Goal: Information Seeking & Learning: Learn about a topic

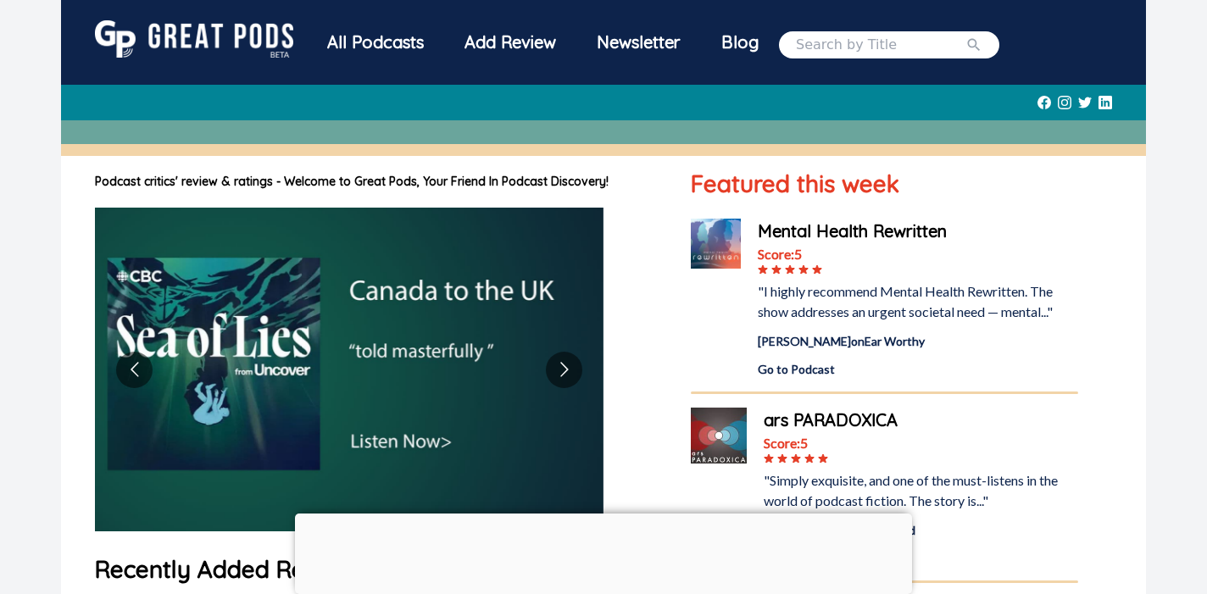
click at [480, 50] on div "Add Review" at bounding box center [510, 42] width 132 height 44
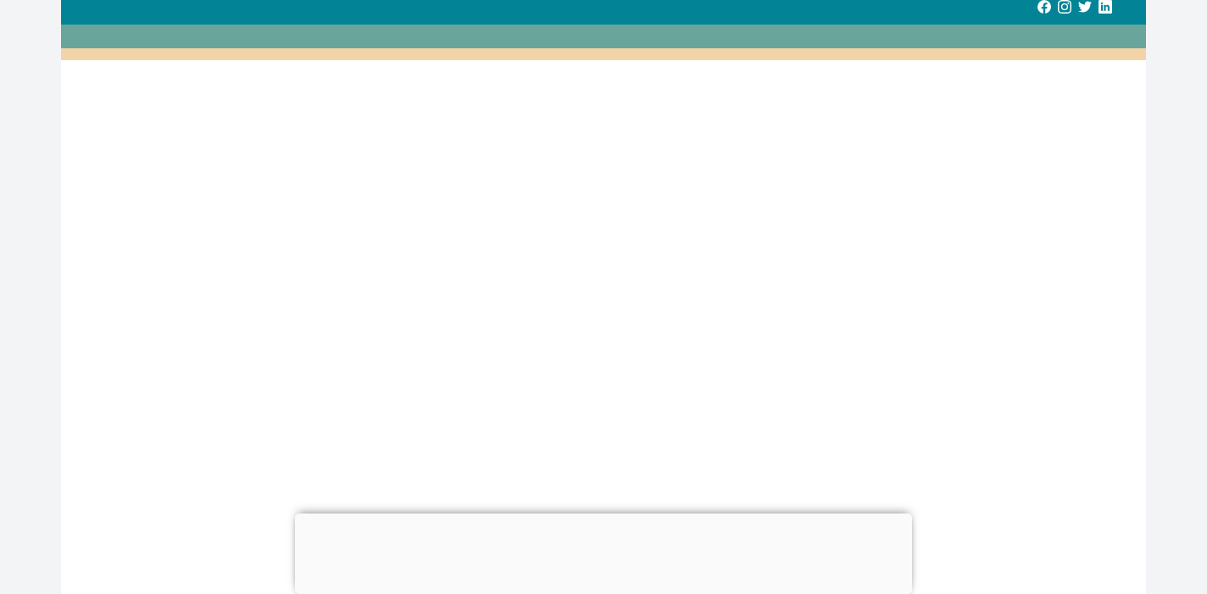
scroll to position [99, 0]
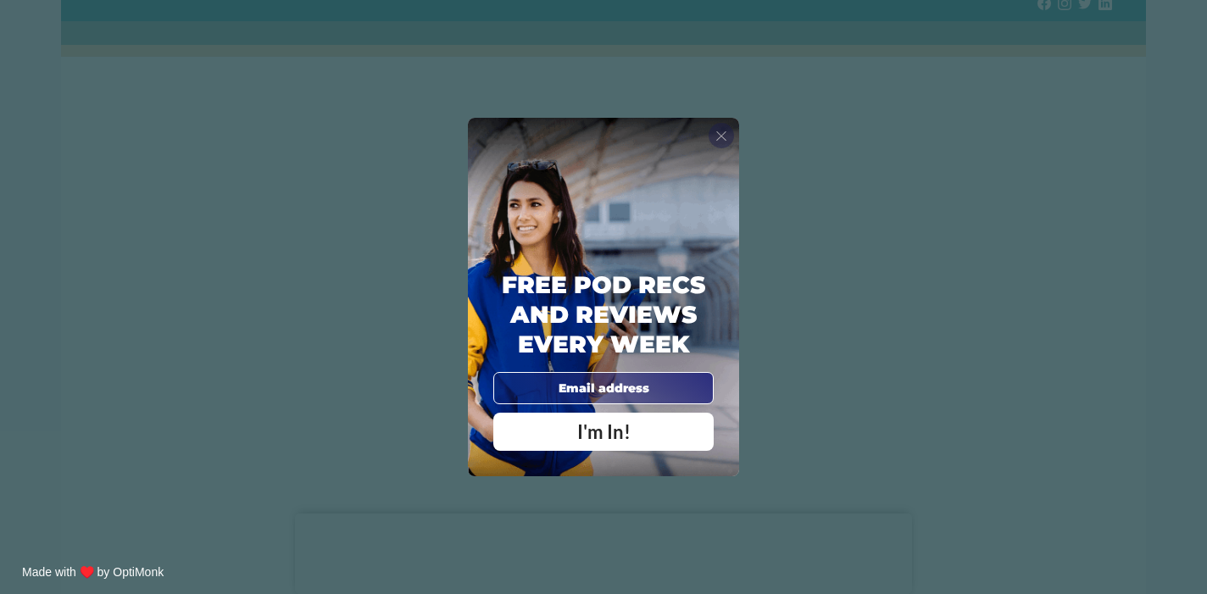
click at [720, 134] on span "X" at bounding box center [721, 135] width 12 height 17
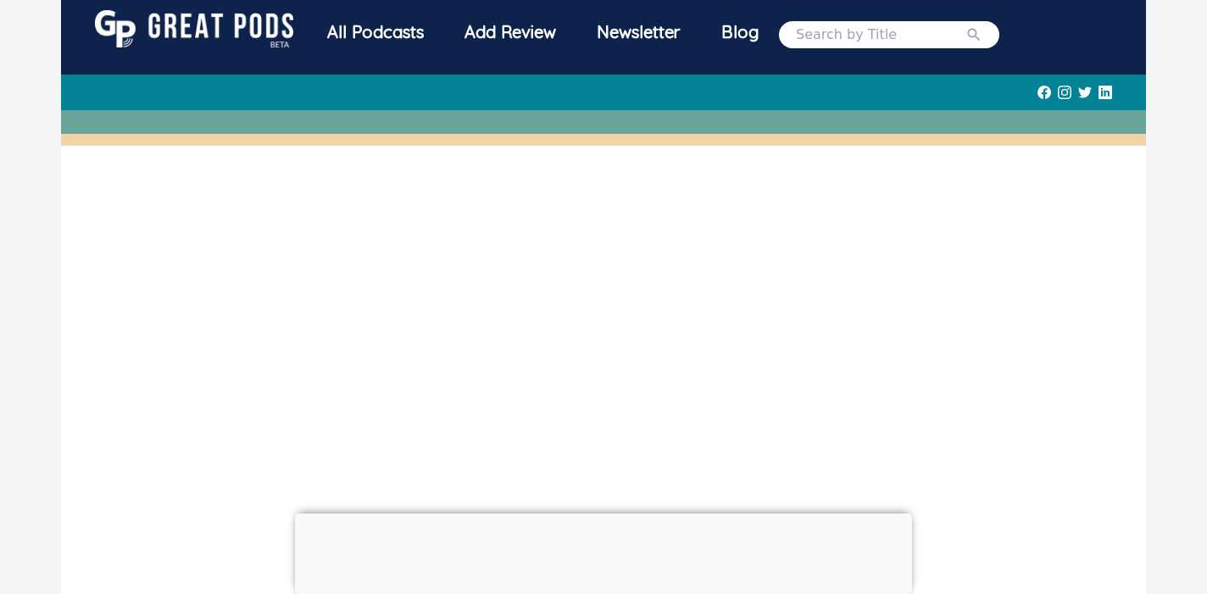
scroll to position [0, 0]
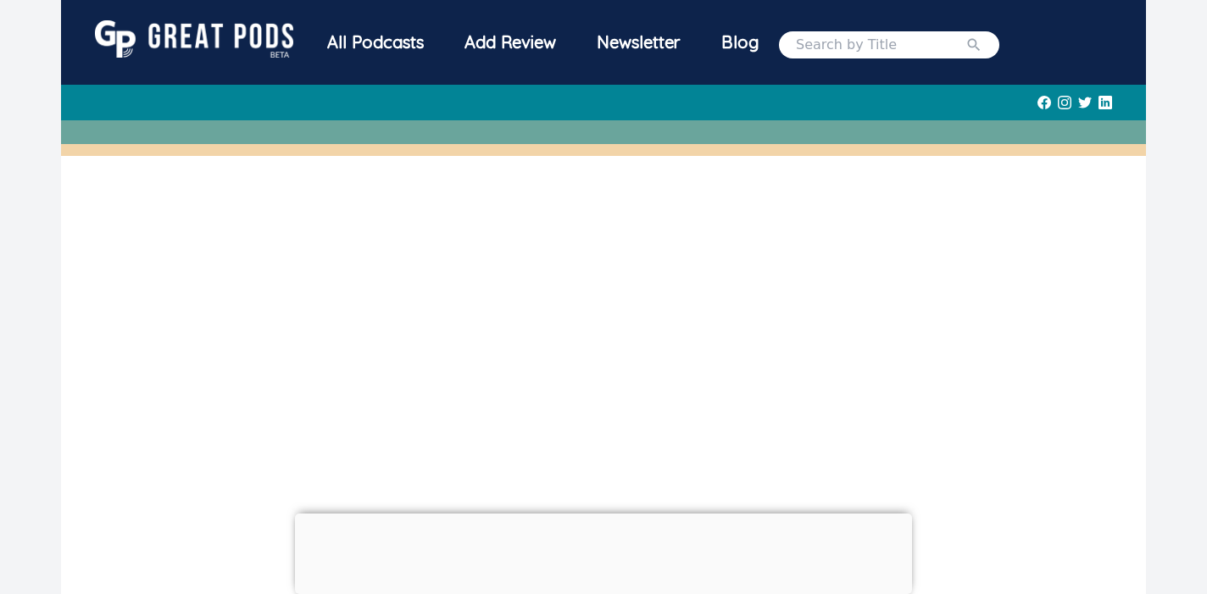
click at [381, 44] on div "All Podcasts" at bounding box center [375, 42] width 137 height 44
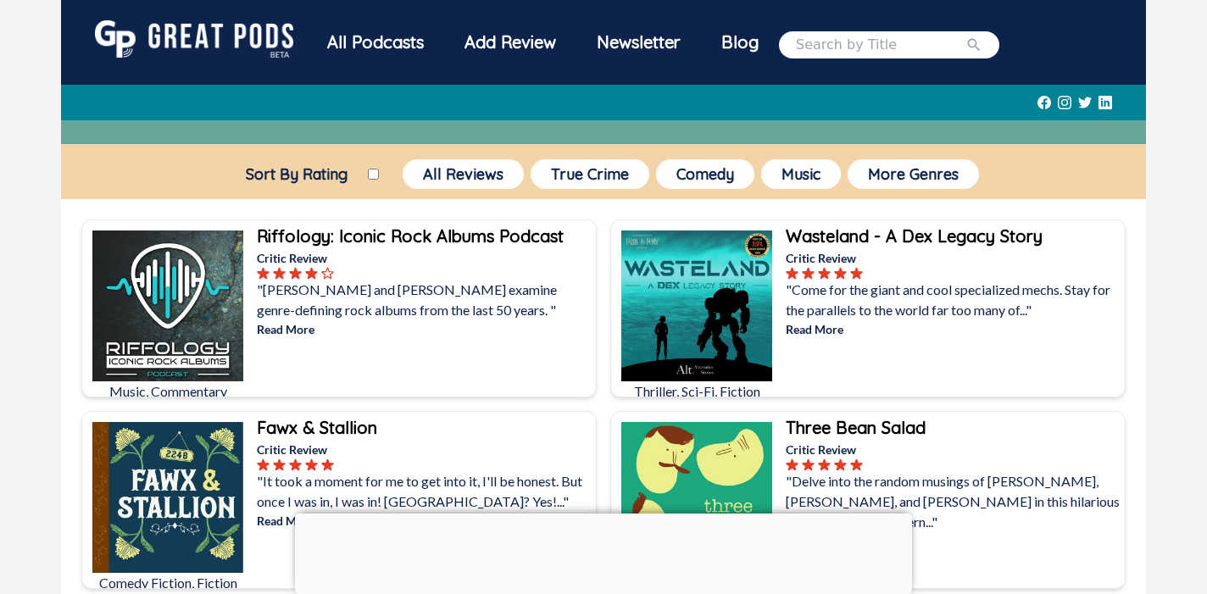
click at [833, 51] on input "search" at bounding box center [881, 45] width 170 height 20
type input "the character's toolkit"
click at [966, 35] on button "submit" at bounding box center [974, 45] width 17 height 20
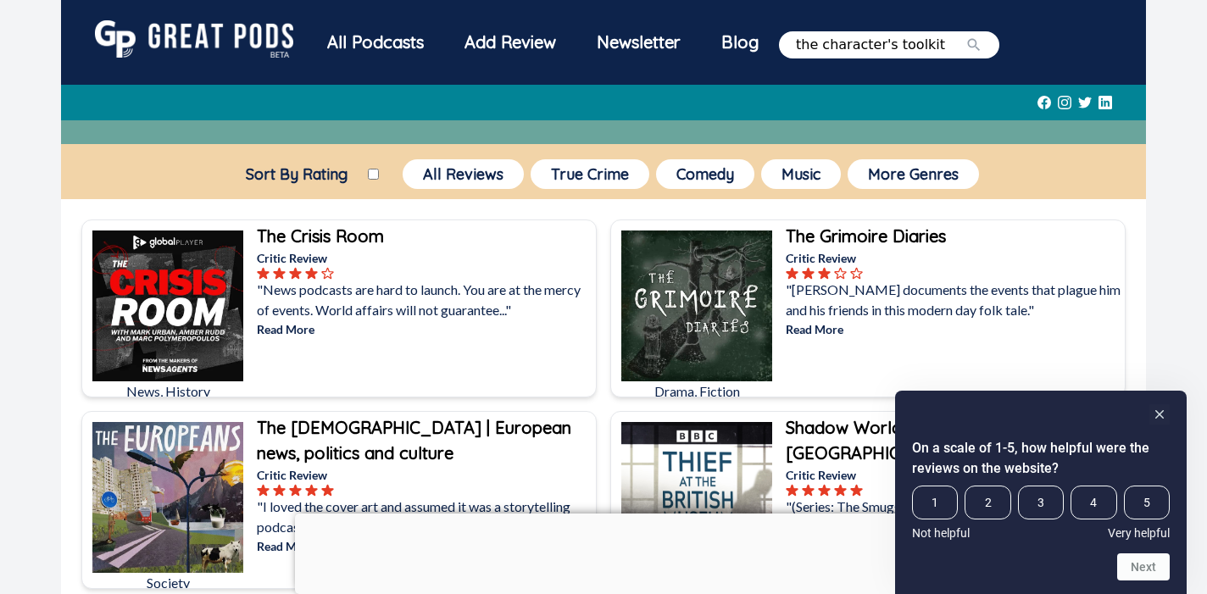
click at [247, 47] on img at bounding box center [194, 38] width 198 height 37
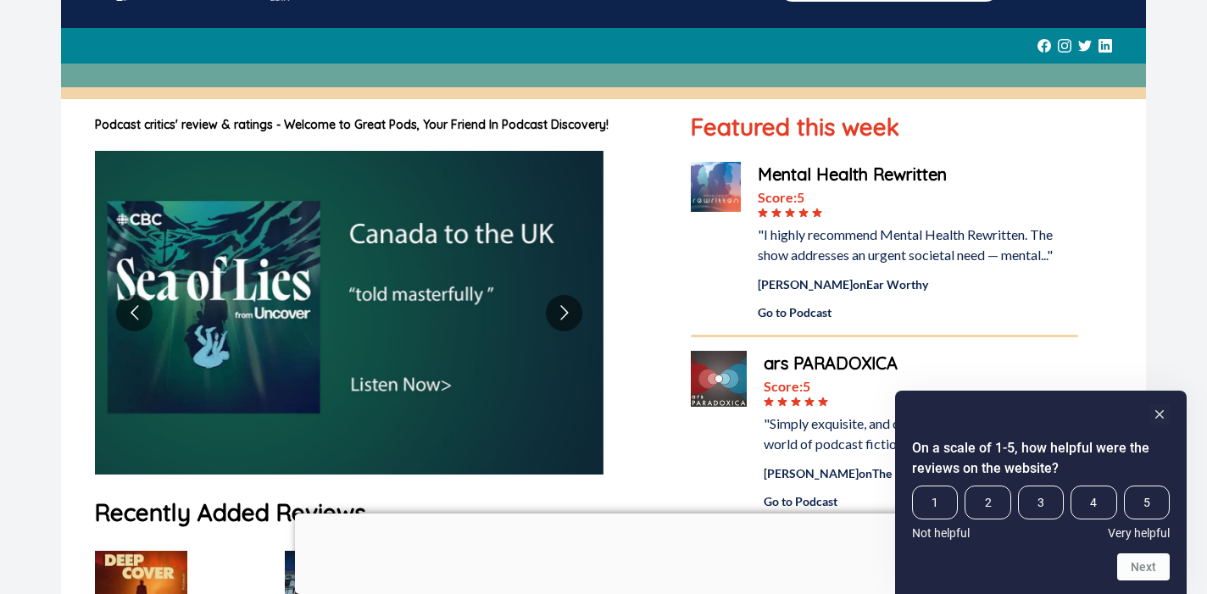
scroll to position [938, 0]
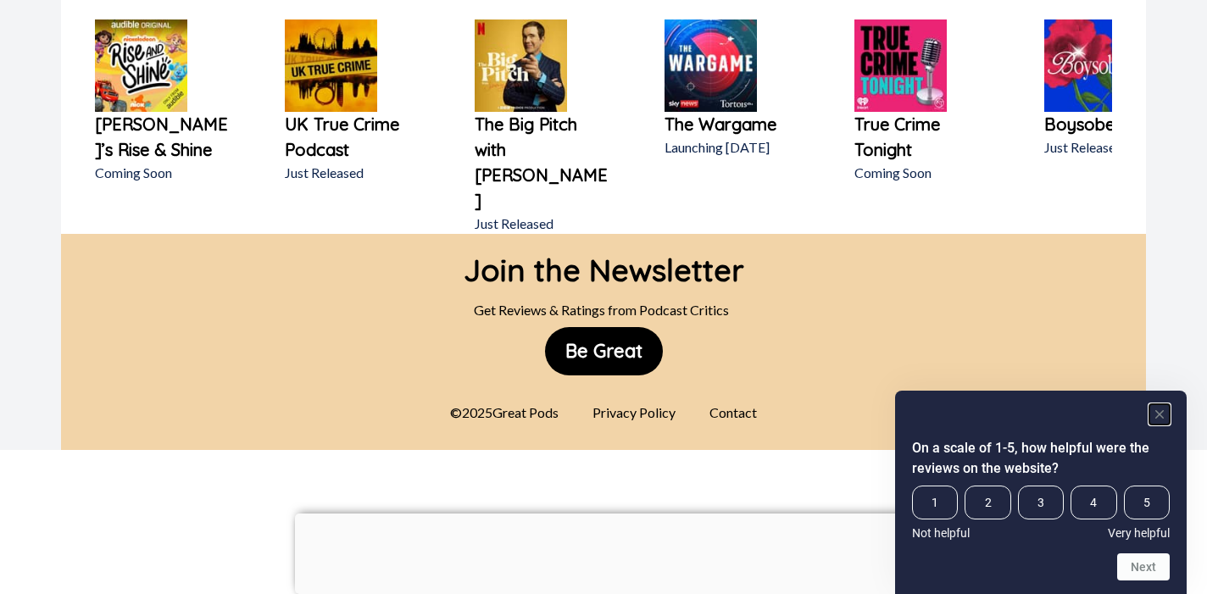
click at [1159, 411] on rect "Hide survey" at bounding box center [1159, 414] width 20 height 20
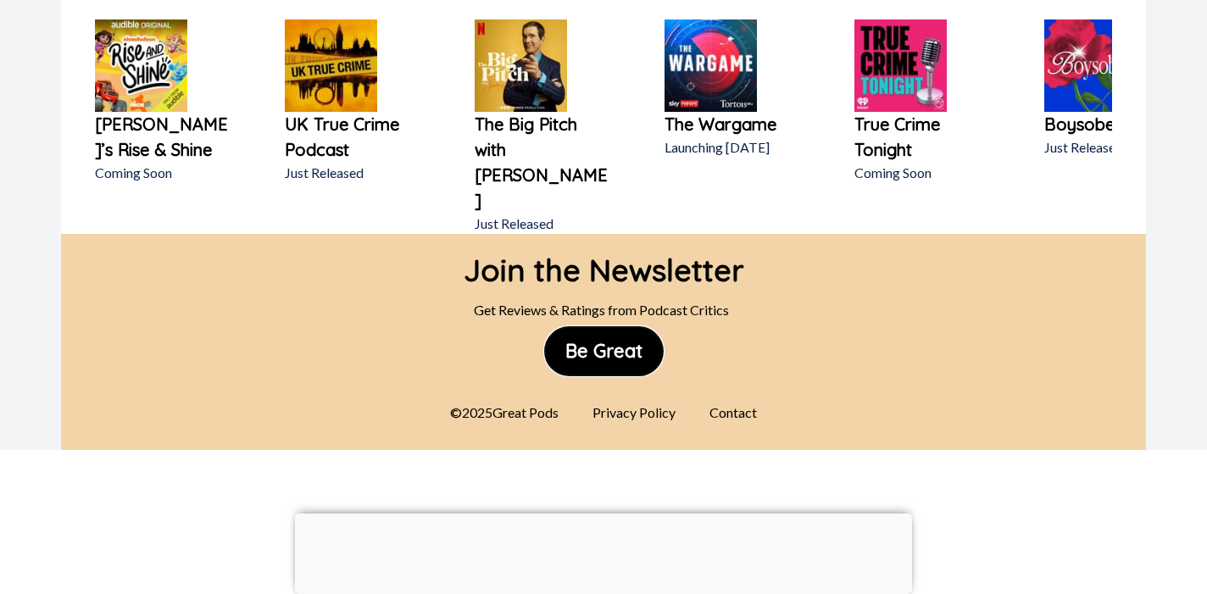
click at [623, 327] on button "Be Great" at bounding box center [604, 351] width 118 height 48
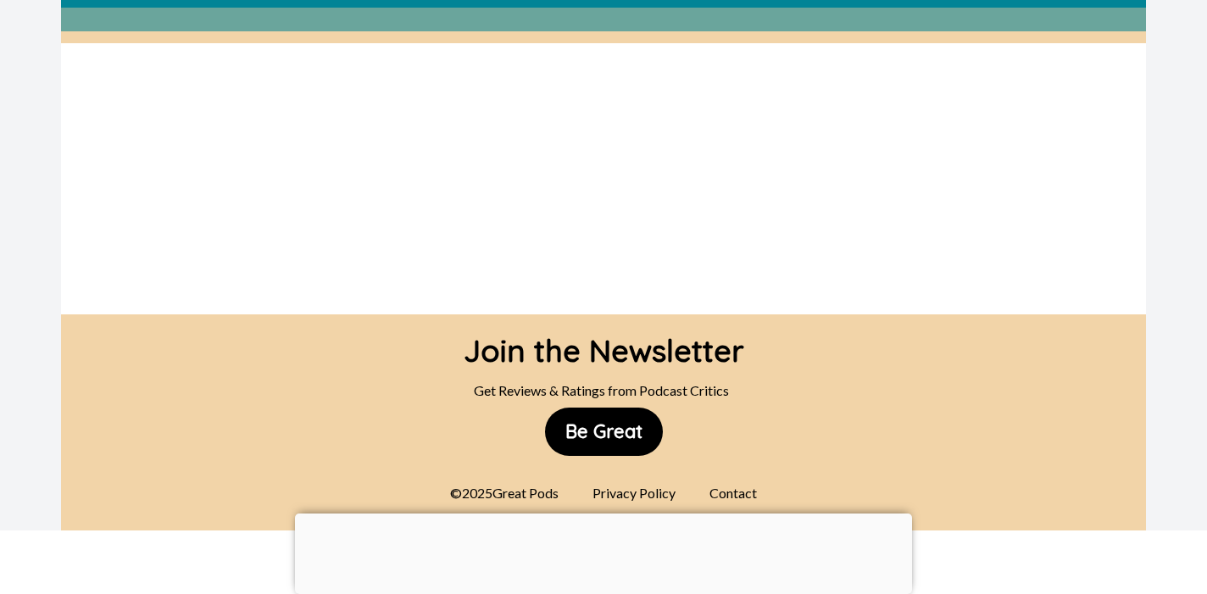
scroll to position [244, 0]
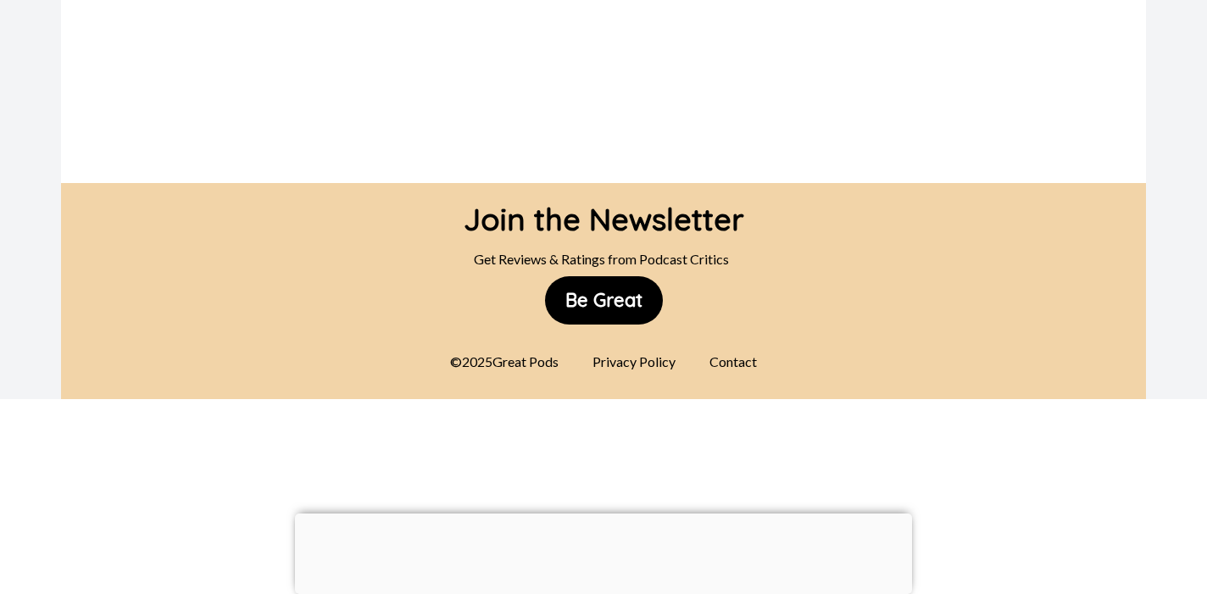
click at [738, 364] on div "Contact" at bounding box center [733, 362] width 68 height 34
click at [727, 364] on div "Contact" at bounding box center [733, 362] width 68 height 34
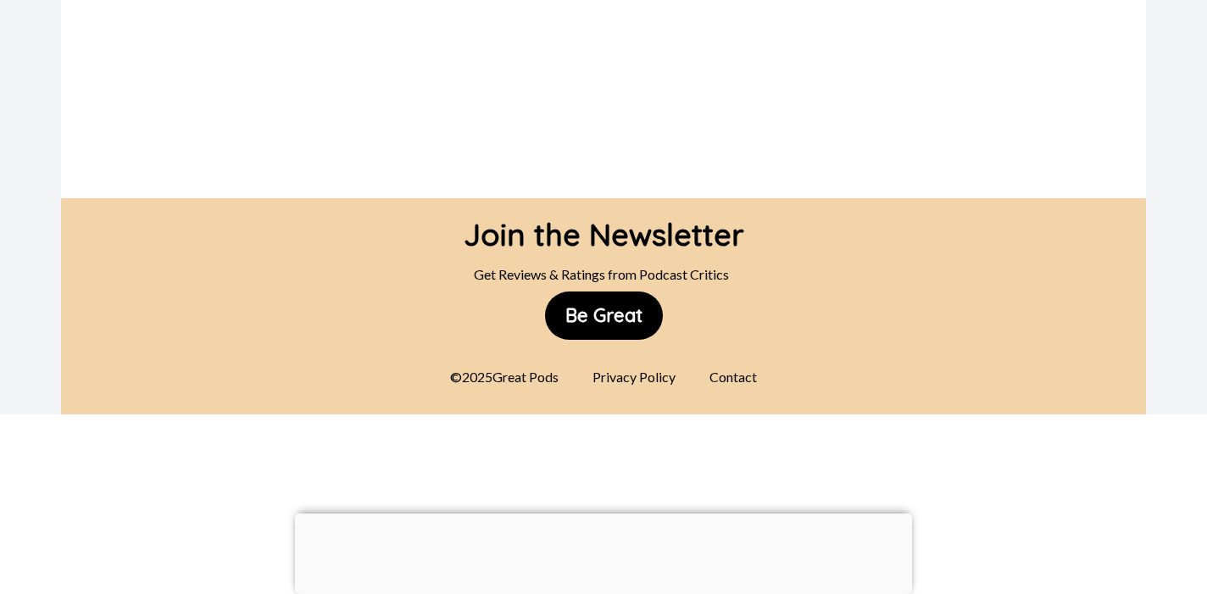
scroll to position [0, 0]
